Goal: Task Accomplishment & Management: Manage account settings

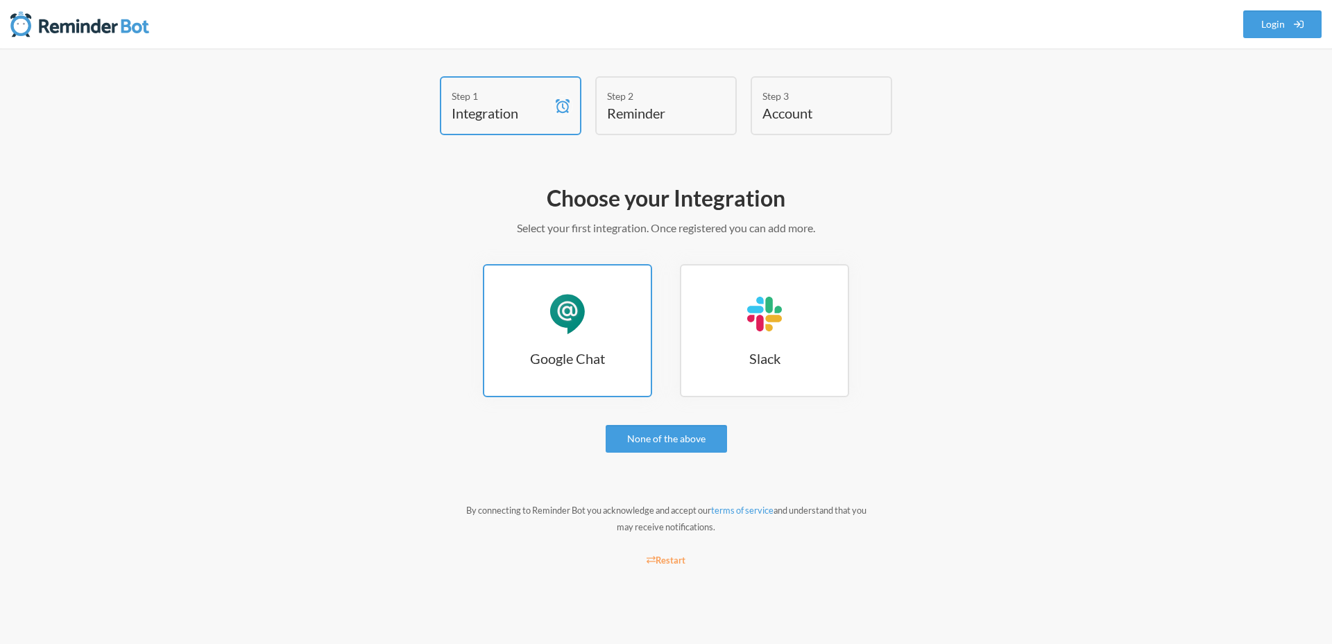
click at [581, 314] on div "Google Chat" at bounding box center [568, 314] width 42 height 42
click at [561, 304] on div "Google Chat" at bounding box center [568, 314] width 42 height 42
click at [1273, 14] on link "Login" at bounding box center [1282, 24] width 79 height 28
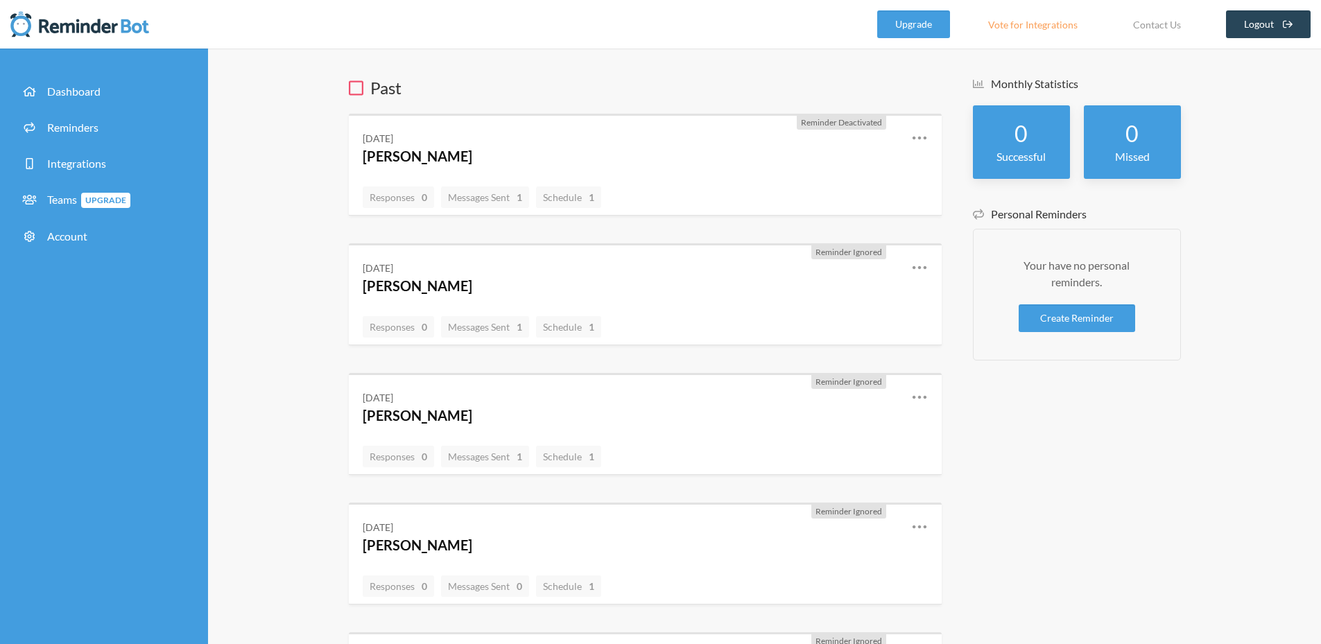
click at [1249, 26] on link "Logout" at bounding box center [1268, 24] width 85 height 28
